Goal: Navigation & Orientation: Understand site structure

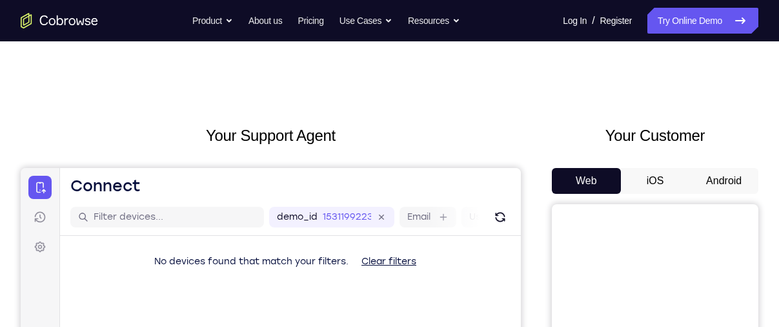
click at [717, 179] on button "Android" at bounding box center [724, 181] width 69 height 26
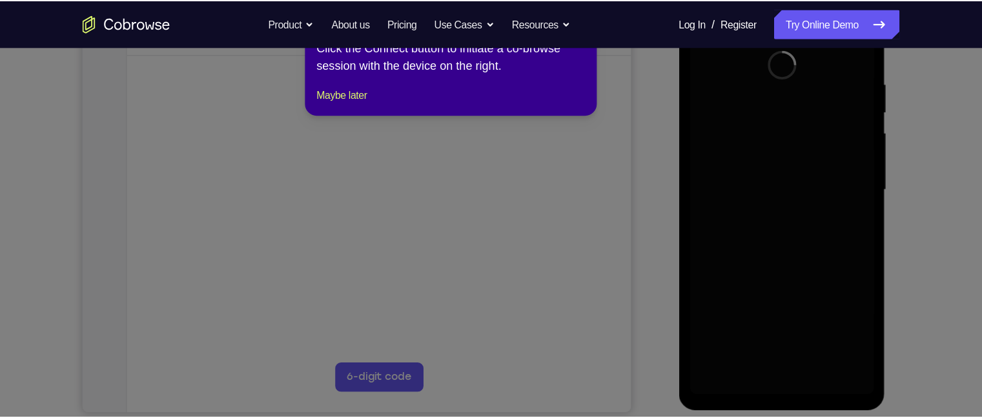
scroll to position [237, 0]
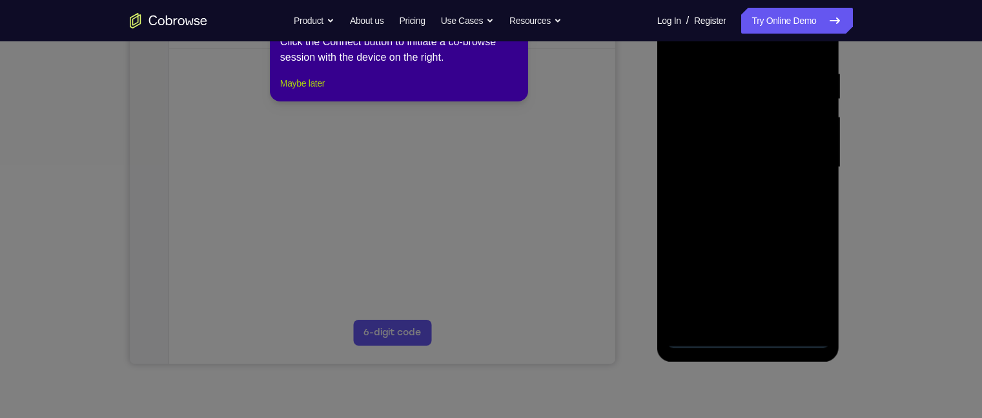
click at [314, 91] on button "Maybe later" at bounding box center [302, 83] width 45 height 15
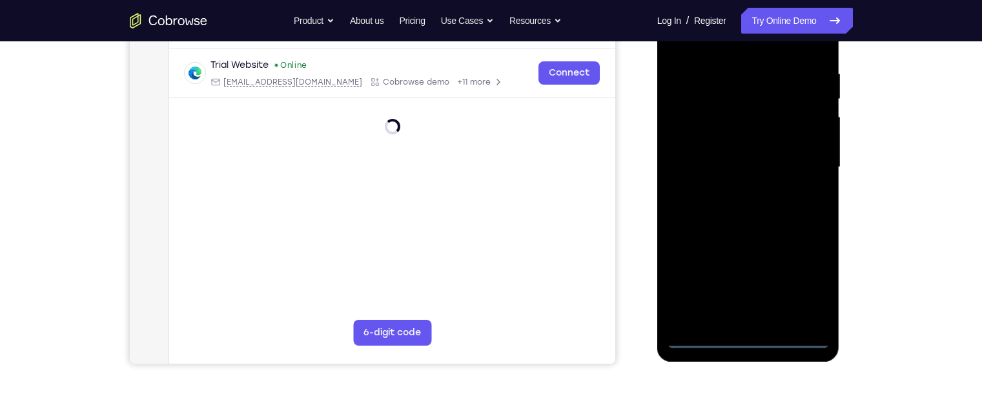
click at [746, 326] on div at bounding box center [748, 167] width 163 height 362
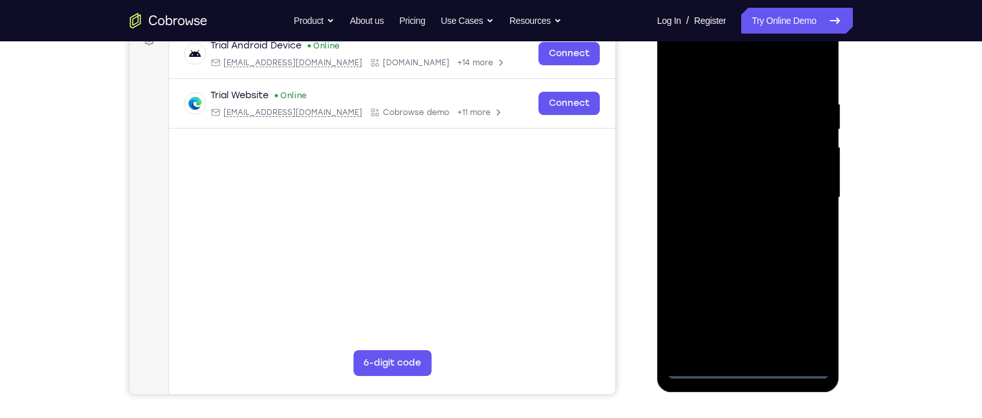
scroll to position [207, 0]
click at [779, 316] on div at bounding box center [748, 198] width 163 height 362
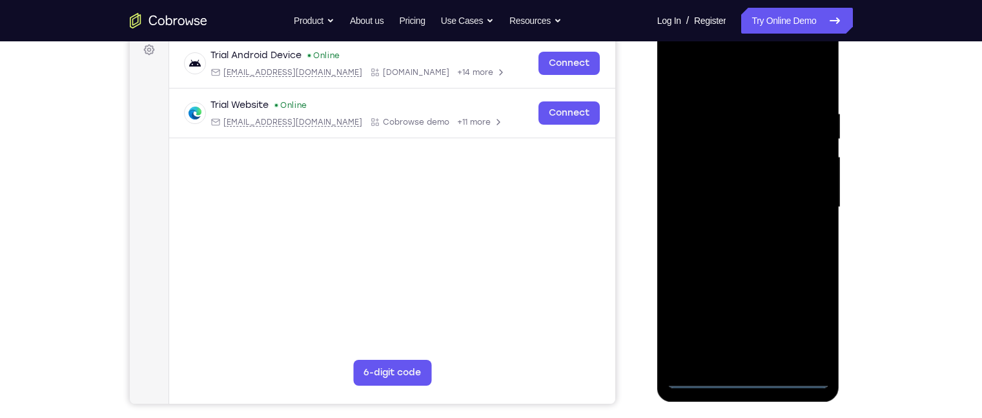
scroll to position [159, 0]
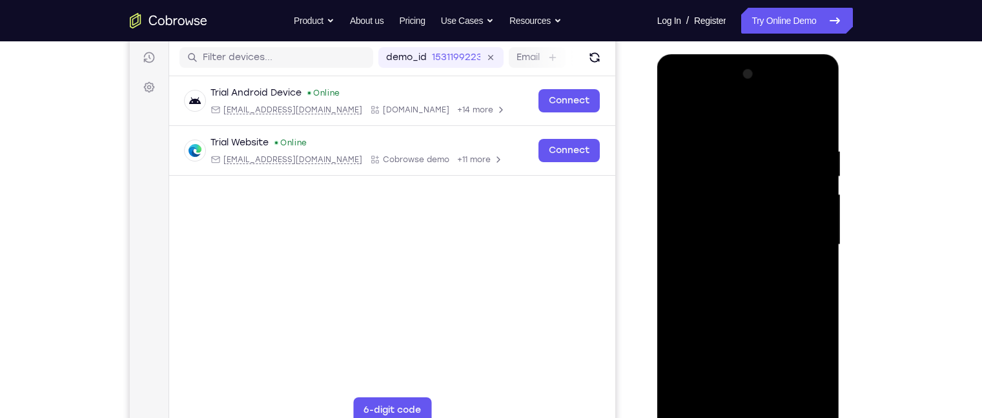
click at [735, 119] on div at bounding box center [748, 245] width 163 height 362
click at [779, 243] on div at bounding box center [748, 245] width 163 height 362
click at [733, 267] on div at bounding box center [748, 245] width 163 height 362
click at [716, 232] on div at bounding box center [748, 245] width 163 height 362
click at [695, 223] on div at bounding box center [748, 245] width 163 height 362
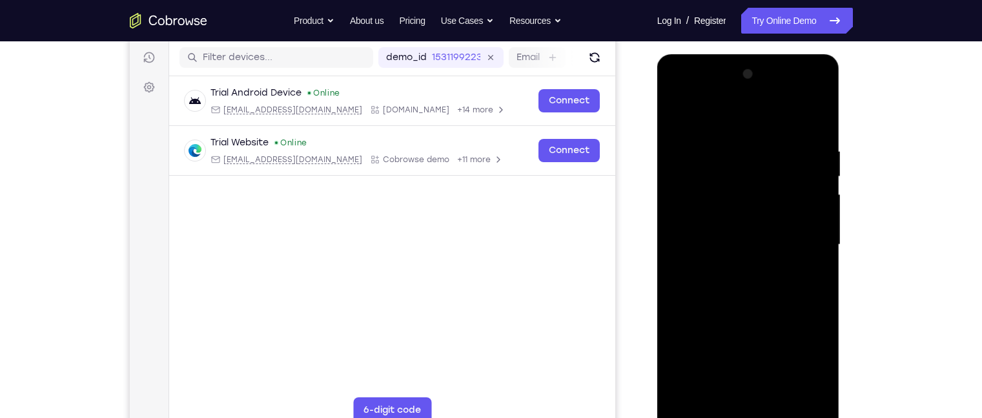
click at [721, 238] on div at bounding box center [748, 245] width 163 height 362
click at [765, 287] on div at bounding box center [748, 245] width 163 height 362
click at [756, 309] on div at bounding box center [748, 245] width 163 height 362
click at [754, 185] on div at bounding box center [748, 245] width 163 height 362
drag, startPoint x: 747, startPoint y: 121, endPoint x: 744, endPoint y: 60, distance: 61.4
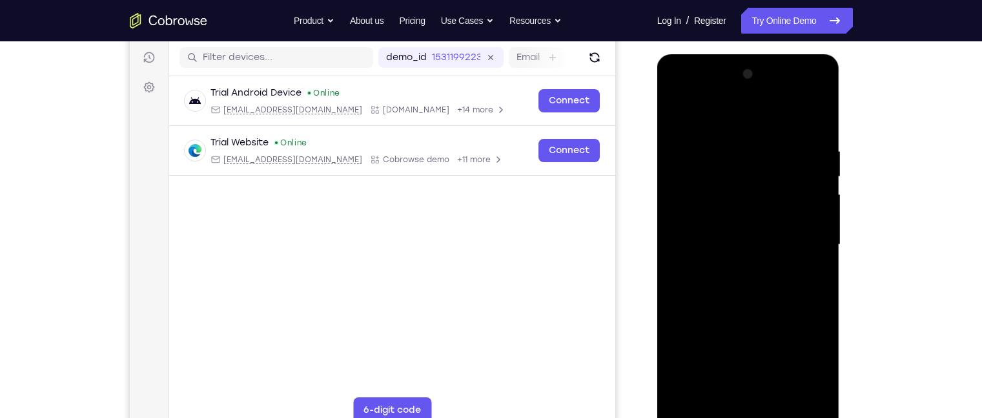
click at [744, 60] on div at bounding box center [748, 246] width 183 height 385
click at [768, 232] on div at bounding box center [748, 245] width 163 height 362
click at [738, 186] on div at bounding box center [748, 245] width 163 height 362
click at [746, 209] on div at bounding box center [748, 245] width 163 height 362
click at [749, 226] on div at bounding box center [748, 245] width 163 height 362
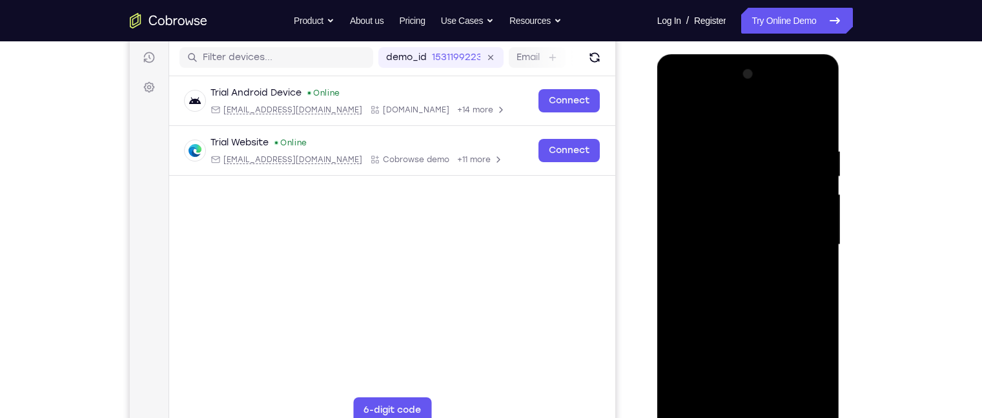
click at [731, 287] on div at bounding box center [748, 245] width 163 height 362
drag, startPoint x: 588, startPoint y: 396, endPoint x: 761, endPoint y: 300, distance: 198.0
click at [615, 300] on html "Skip to main content Connect Sessions Settings Open main menu Connect demo_id 1…" at bounding box center [371, 224] width 485 height 433
click at [761, 300] on div at bounding box center [748, 245] width 163 height 362
click at [759, 251] on div at bounding box center [748, 245] width 163 height 362
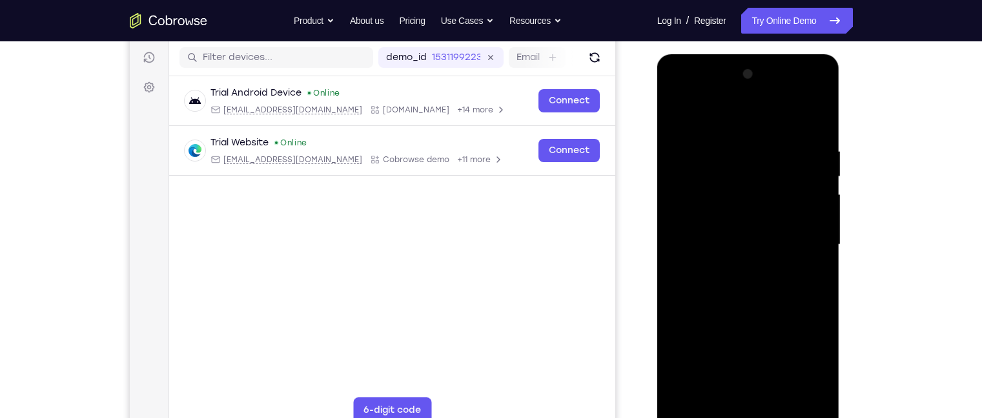
click at [772, 291] on div at bounding box center [748, 245] width 163 height 362
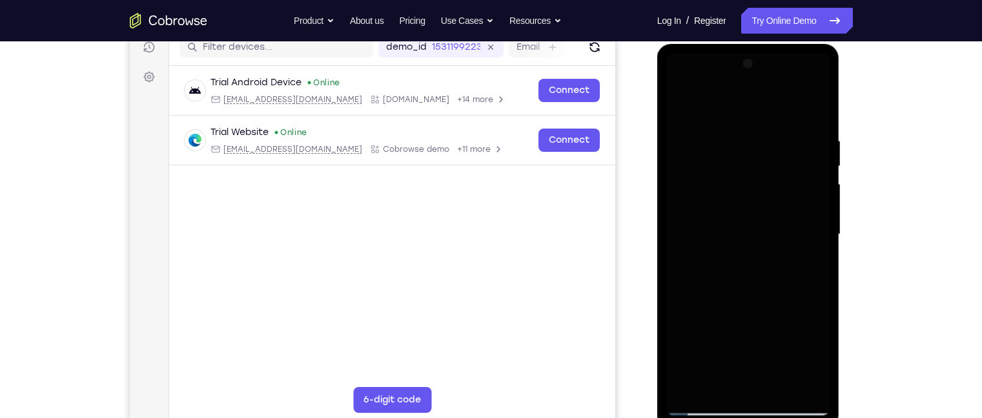
scroll to position [171, 0]
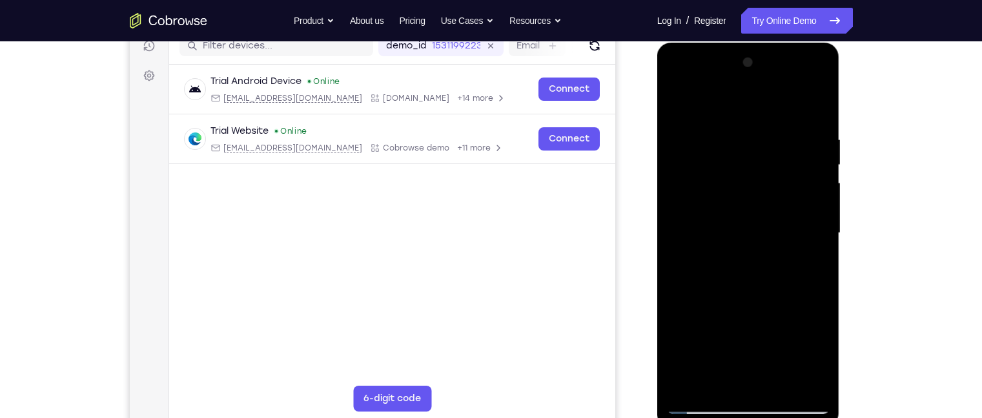
click at [707, 326] on div at bounding box center [748, 233] width 163 height 362
